Goal: Information Seeking & Learning: Check status

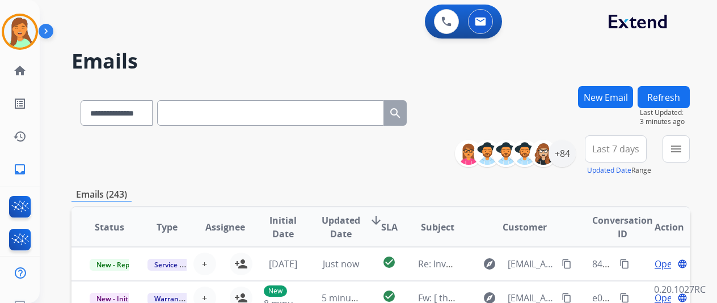
select select "**********"
click at [564, 167] on div "**********" at bounding box center [519, 154] width 112 height 36
click at [566, 159] on div "+84" at bounding box center [562, 153] width 27 height 27
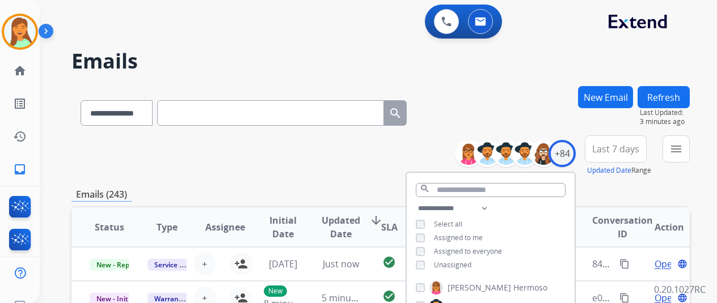
click at [421, 223] on div "**********" at bounding box center [491, 238] width 168 height 73
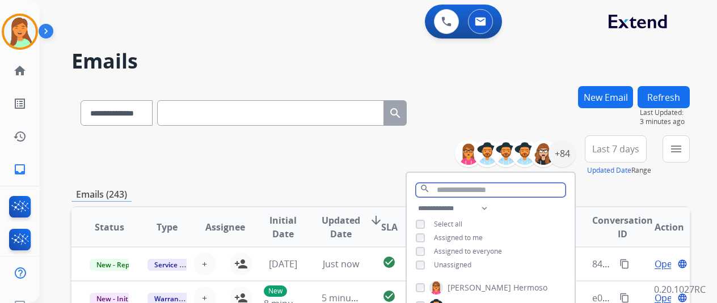
click at [465, 193] on input "text" at bounding box center [491, 190] width 150 height 14
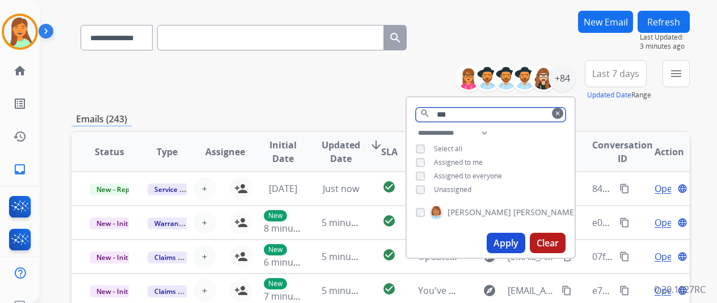
type input "***"
click at [498, 243] on button "Apply" at bounding box center [506, 243] width 39 height 20
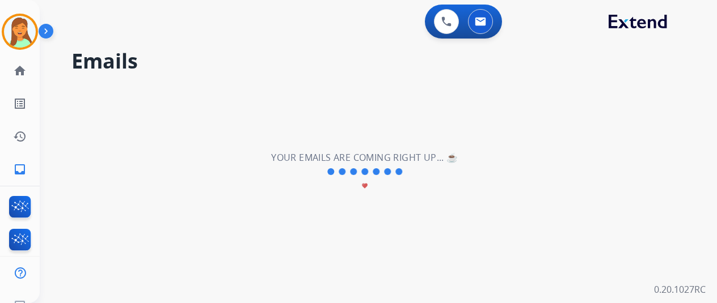
scroll to position [0, 0]
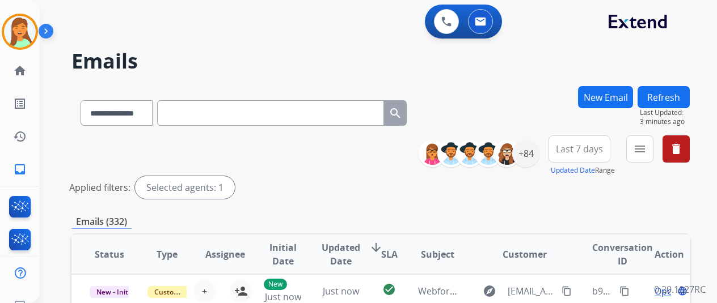
scroll to position [1, 0]
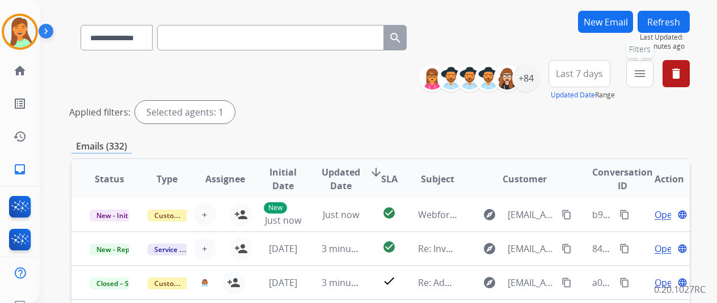
click at [647, 77] on mat-icon "menu" at bounding box center [640, 74] width 14 height 14
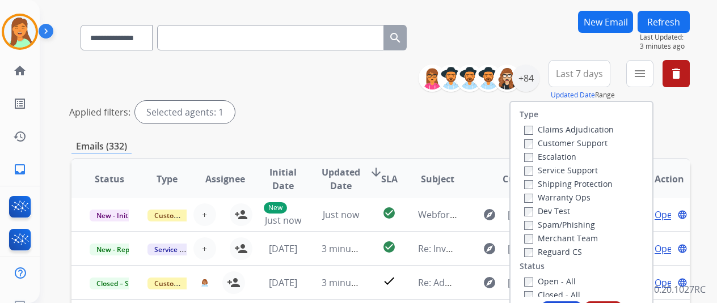
click at [585, 73] on span "Last 7 days" at bounding box center [579, 73] width 47 height 5
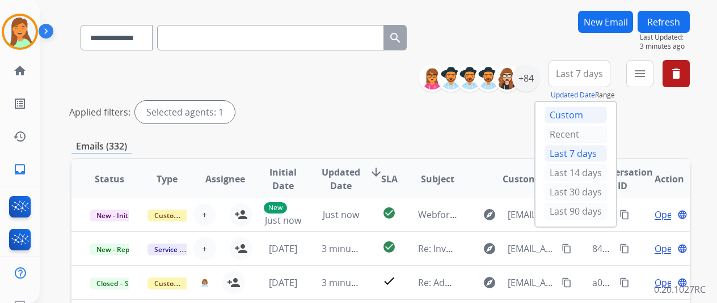
click at [567, 113] on div "Custom" at bounding box center [576, 115] width 62 height 17
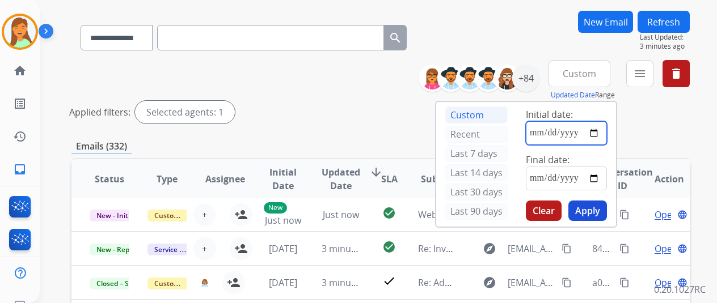
click at [607, 131] on input "date" at bounding box center [566, 133] width 81 height 24
type input "**********"
click at [604, 176] on input "date" at bounding box center [566, 179] width 81 height 24
type input "**********"
click at [644, 73] on mat-icon "menu" at bounding box center [640, 74] width 14 height 14
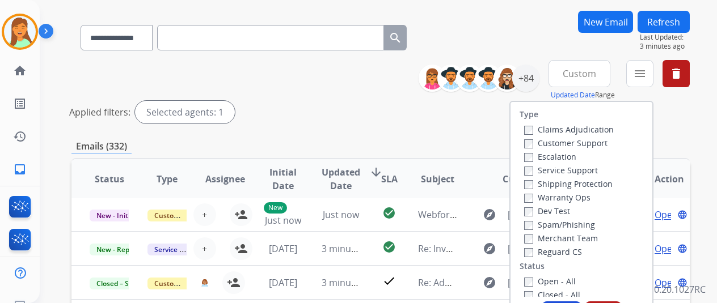
scroll to position [75, 0]
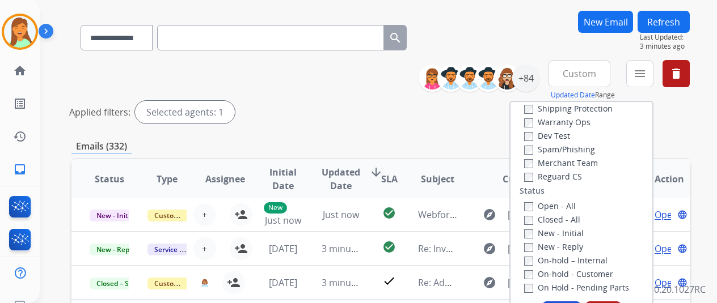
click at [555, 218] on label "Closed - All" at bounding box center [552, 219] width 56 height 11
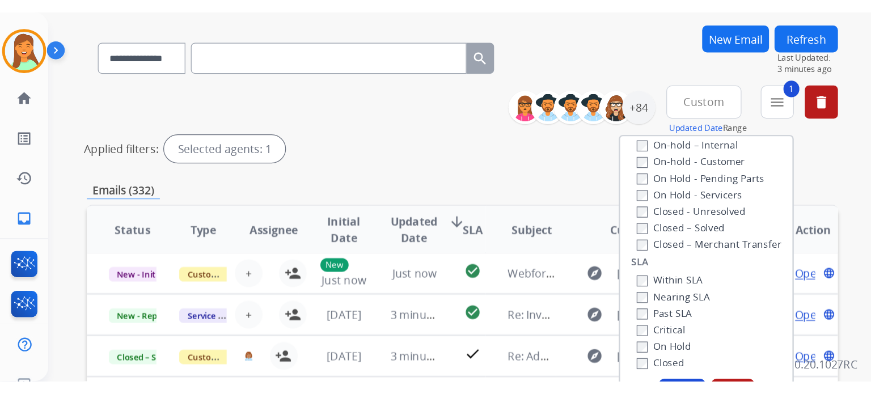
scroll to position [1, 0]
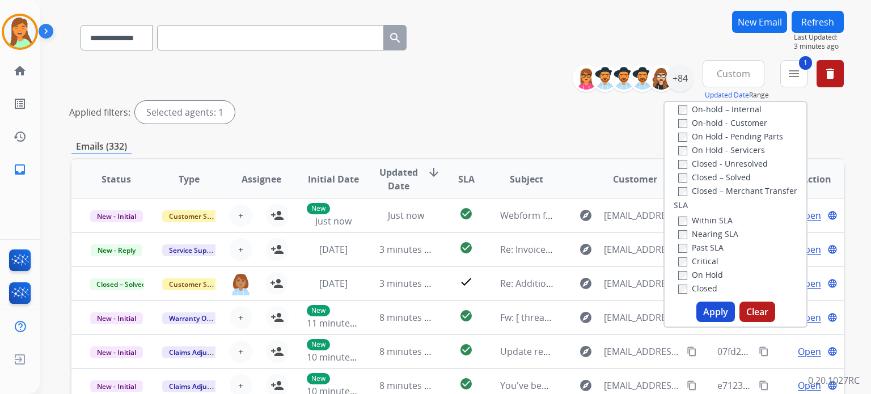
click at [716, 303] on button "Apply" at bounding box center [716, 312] width 39 height 20
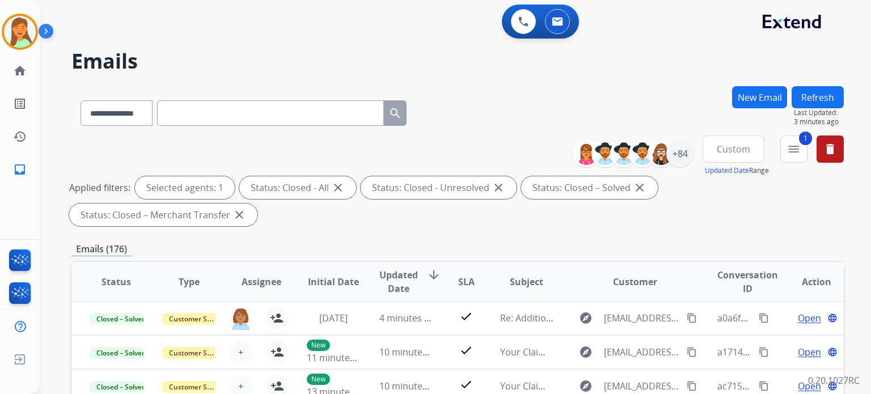
scroll to position [151, 0]
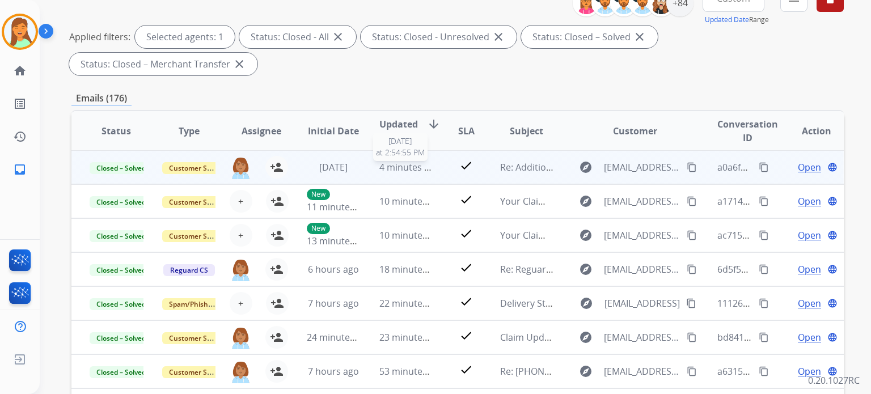
click at [406, 167] on span "4 minutes ago" at bounding box center [410, 167] width 61 height 12
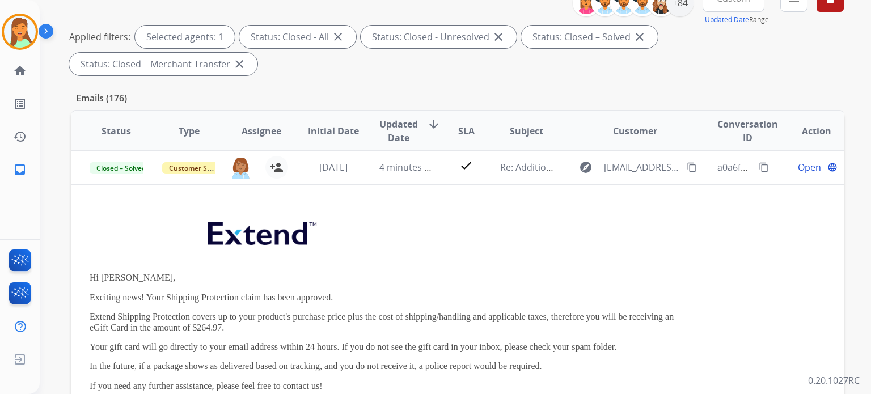
scroll to position [0, 0]
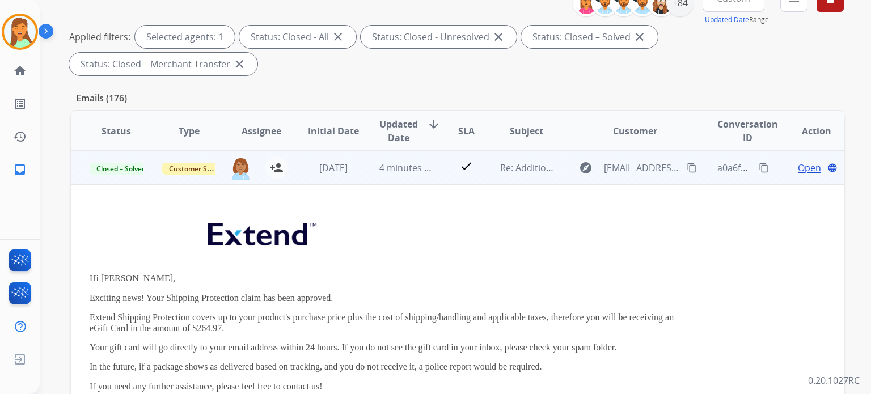
click at [716, 164] on span "Open" at bounding box center [809, 168] width 23 height 14
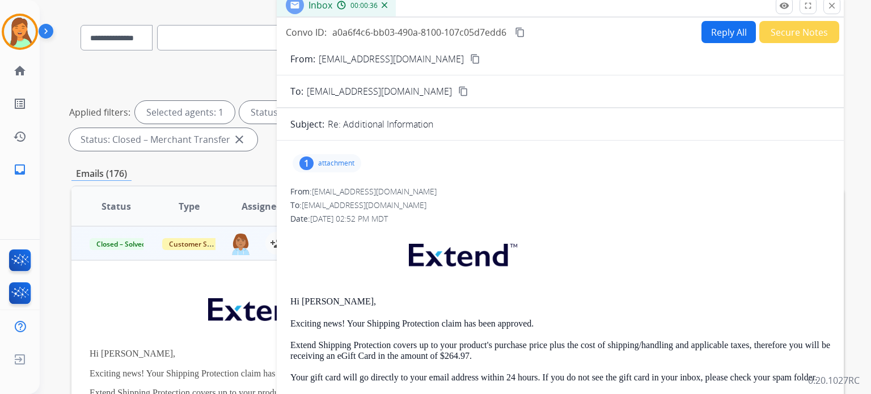
drag, startPoint x: 834, startPoint y: 8, endPoint x: 829, endPoint y: 13, distance: 7.2
click at [716, 12] on button "close Close" at bounding box center [832, 5] width 17 height 17
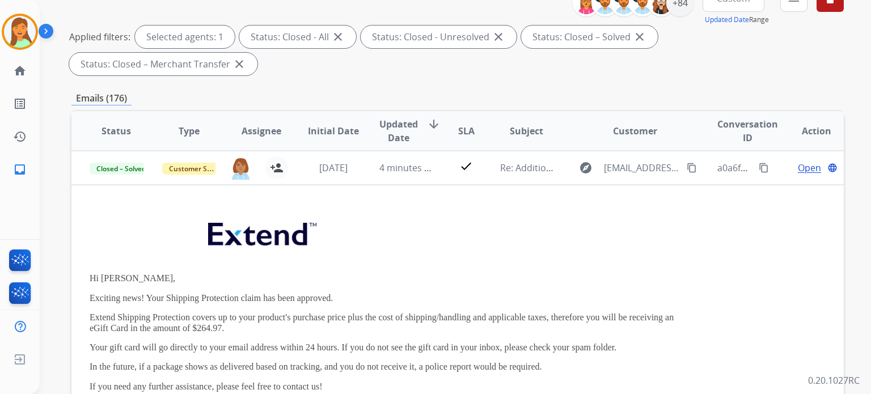
click at [404, 125] on span "Updated Date" at bounding box center [399, 130] width 39 height 27
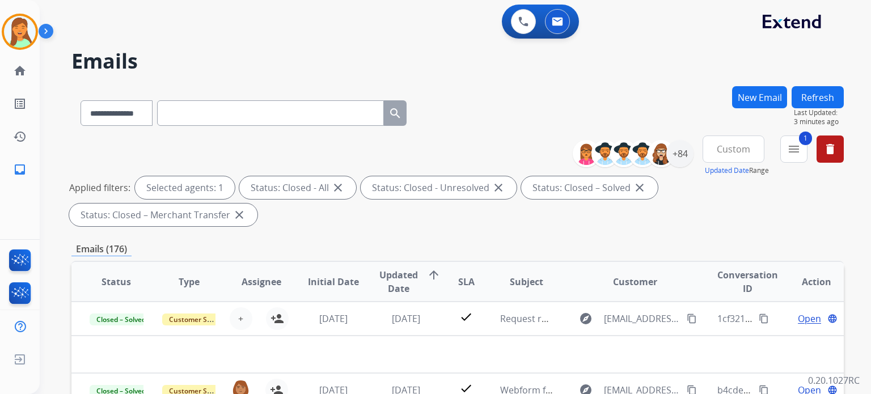
click at [407, 279] on span "Updated Date" at bounding box center [399, 281] width 39 height 27
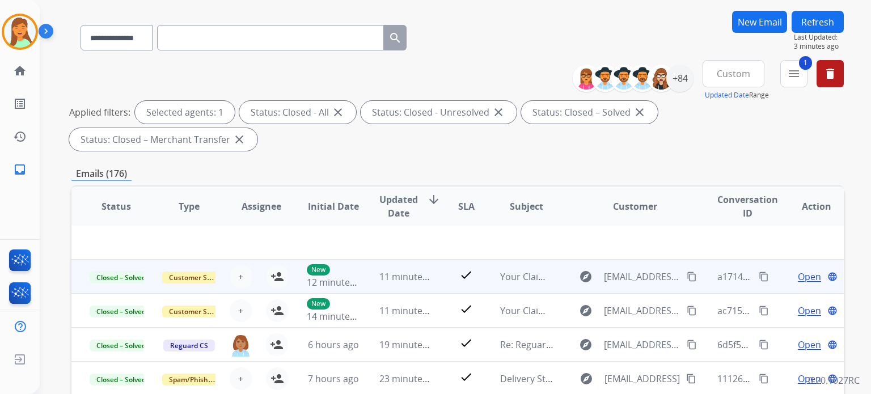
scroll to position [151, 0]
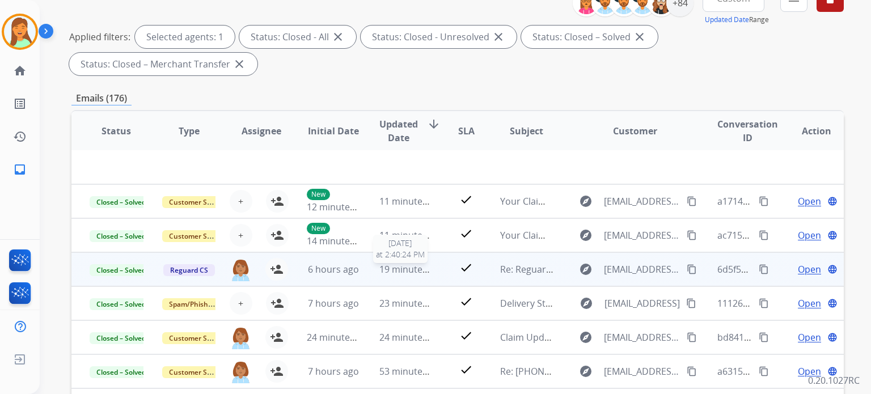
click at [407, 269] on span "19 minutes ago" at bounding box center [413, 269] width 66 height 12
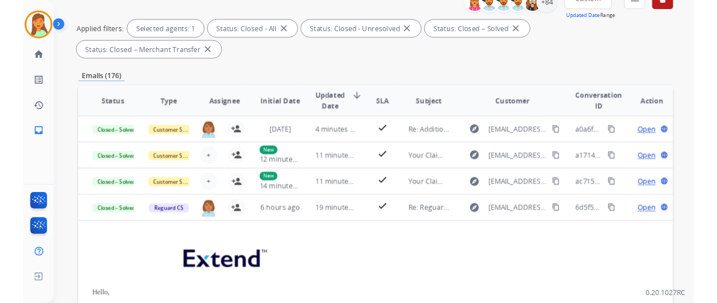
scroll to position [0, 0]
